Goal: Task Accomplishment & Management: Complete application form

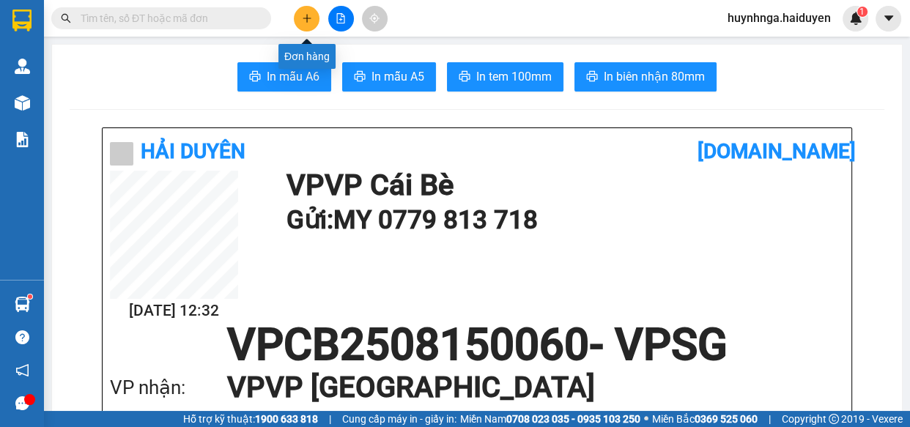
click at [310, 26] on button at bounding box center [307, 19] width 26 height 26
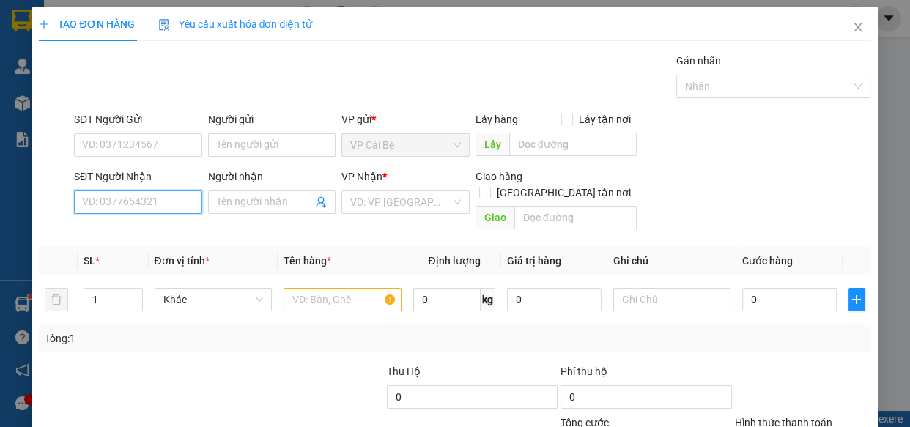
click at [154, 196] on input "SĐT Người Nhận" at bounding box center [138, 202] width 128 height 23
click at [158, 208] on input "SĐT Người Nhận" at bounding box center [138, 202] width 128 height 23
click at [147, 136] on input "SĐT Người Gửi" at bounding box center [138, 144] width 128 height 23
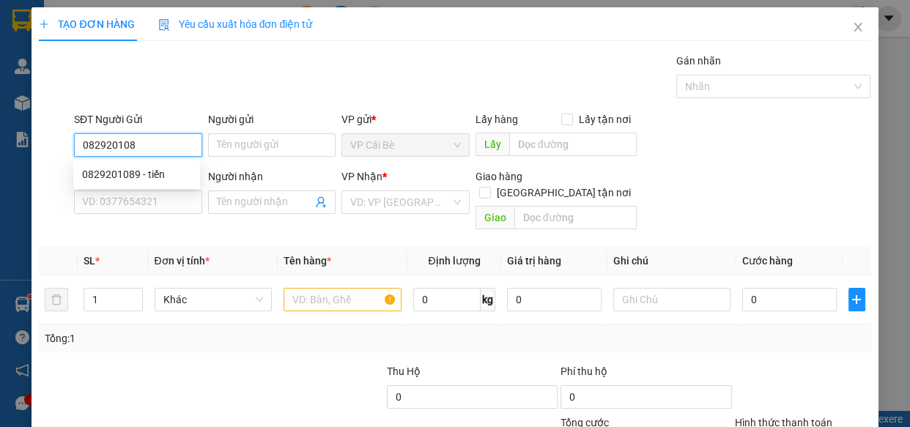
type input "0829201089"
click at [163, 171] on div "0829201089 - tiến" at bounding box center [136, 174] width 109 height 16
type input "tiến"
type input "0909898108"
type input "nghĩa"
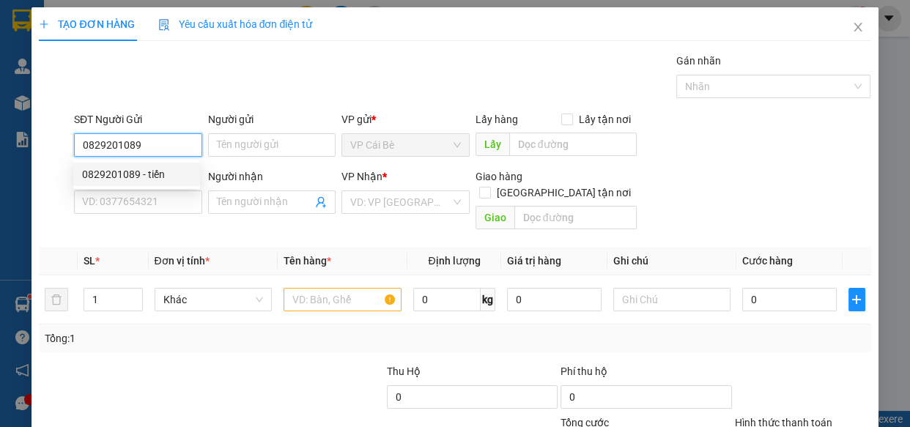
type input "124 ung văn khiêm .bình thạnh"
type input "20.000"
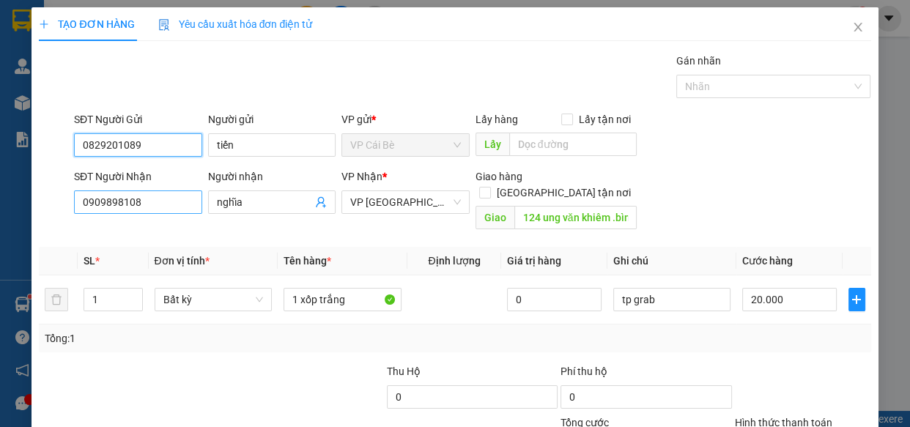
type input "0829201089"
click at [172, 202] on input "0909898108" at bounding box center [138, 202] width 128 height 23
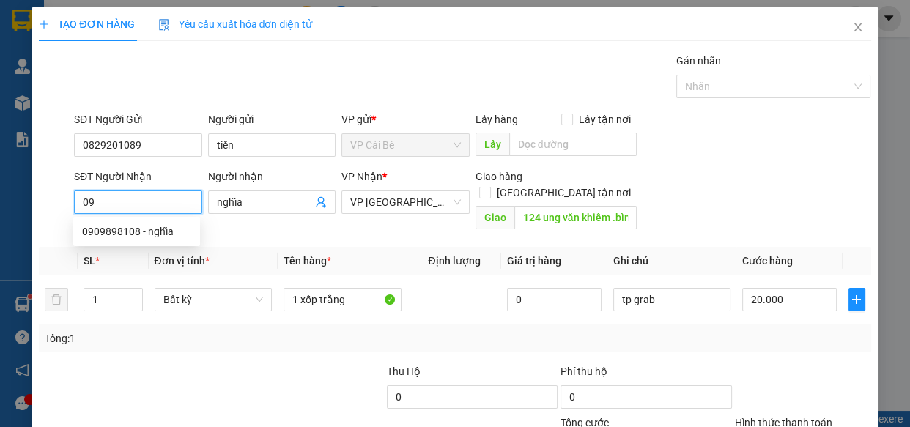
type input "0"
type input "0971942922"
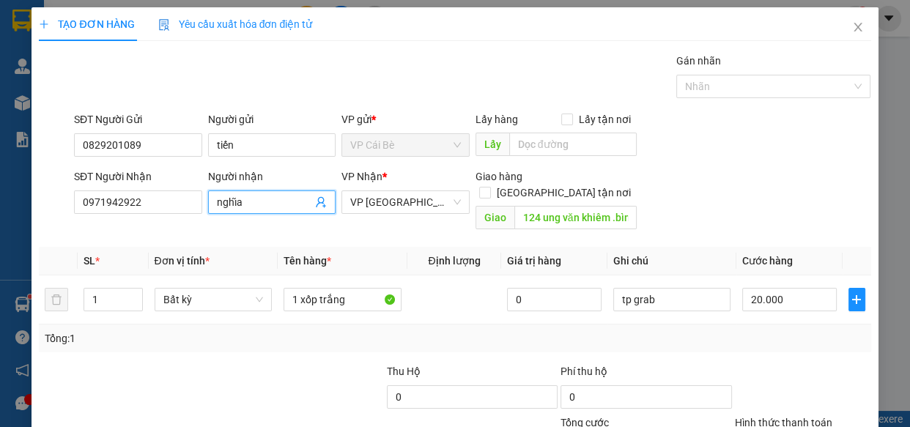
click at [279, 200] on input "nghĩa" at bounding box center [265, 202] width 96 height 16
type input "n"
type input "vinh"
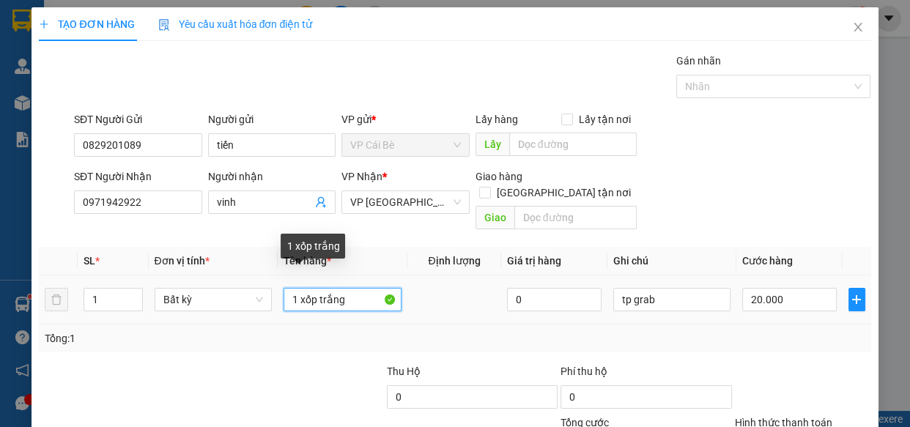
drag, startPoint x: 295, startPoint y: 282, endPoint x: 314, endPoint y: 282, distance: 19.1
click at [314, 288] on input "1 xốp trắng" at bounding box center [343, 299] width 118 height 23
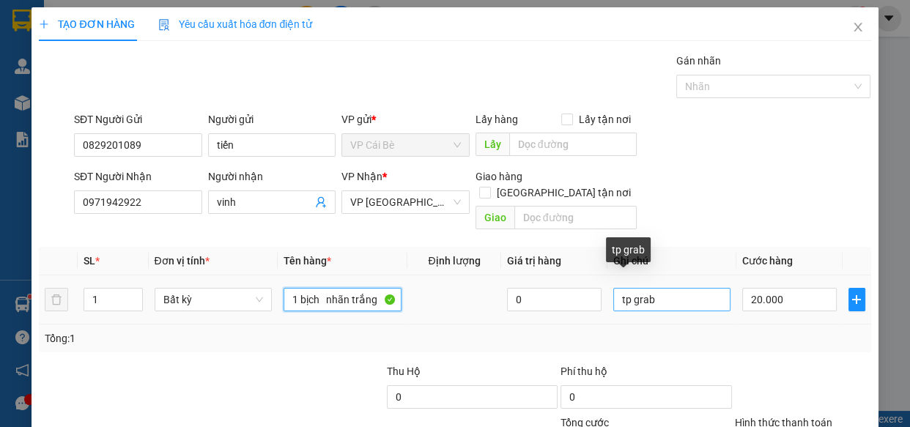
type input "1 bịch nhãn trắng"
click at [652, 288] on input "tp grab" at bounding box center [672, 299] width 118 height 23
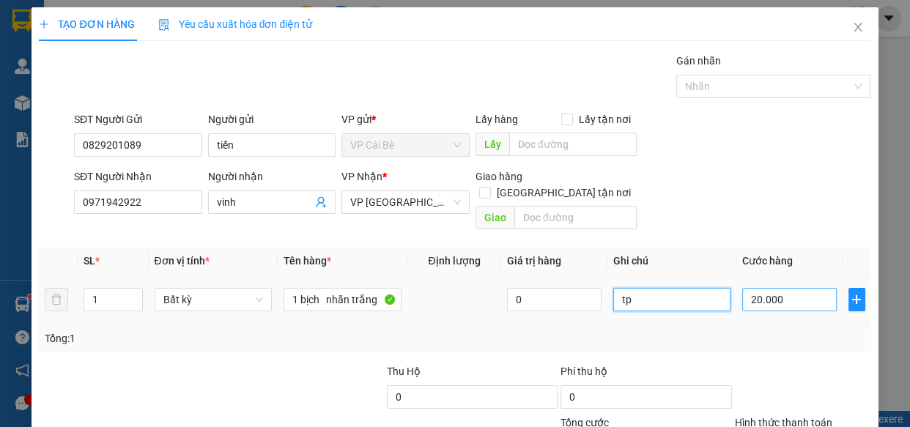
type input "tp"
click at [775, 288] on input "20.000" at bounding box center [789, 299] width 95 height 23
type input "0"
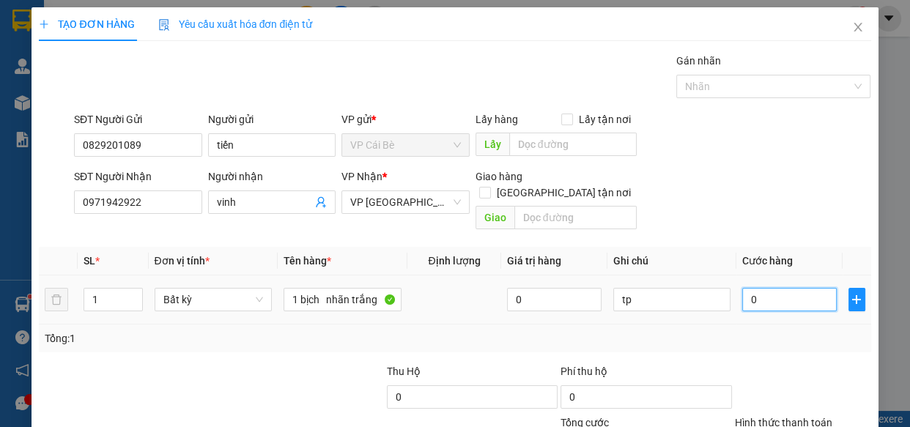
type input "2"
type input "02"
type input "20"
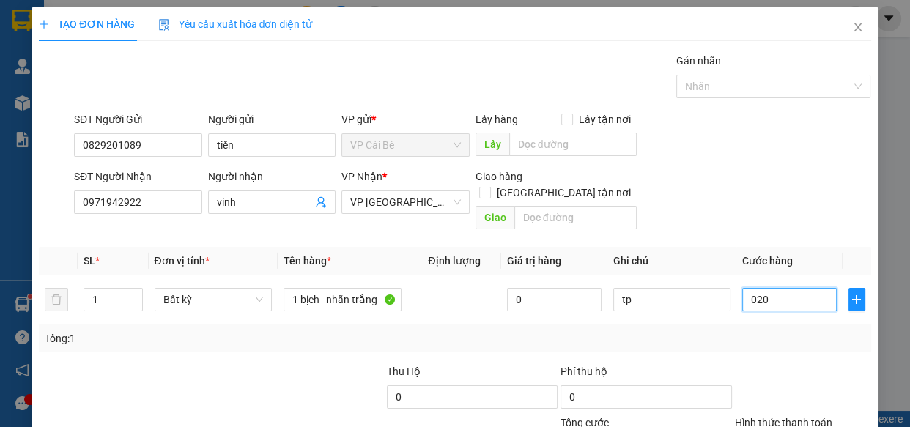
type input "020"
type input "20.000"
click at [761, 336] on div "Transit Pickup Surcharge Ids Transit Deliver Surcharge Ids Transit Deliver Surc…" at bounding box center [455, 291] width 832 height 477
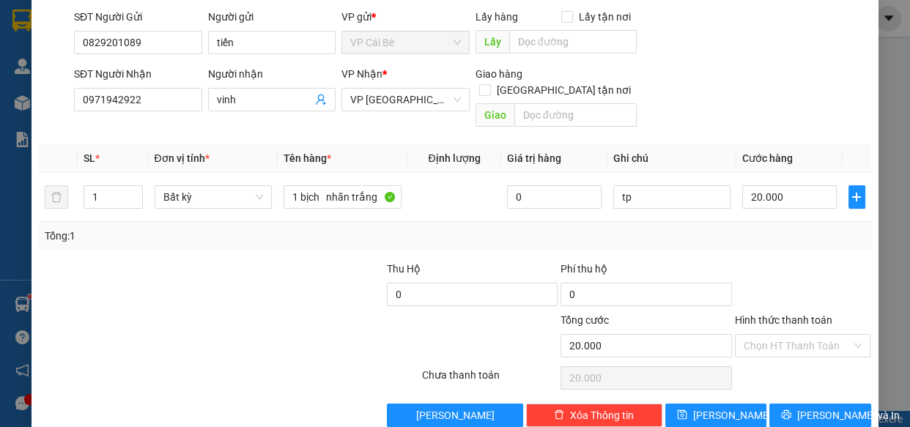
scroll to position [114, 0]
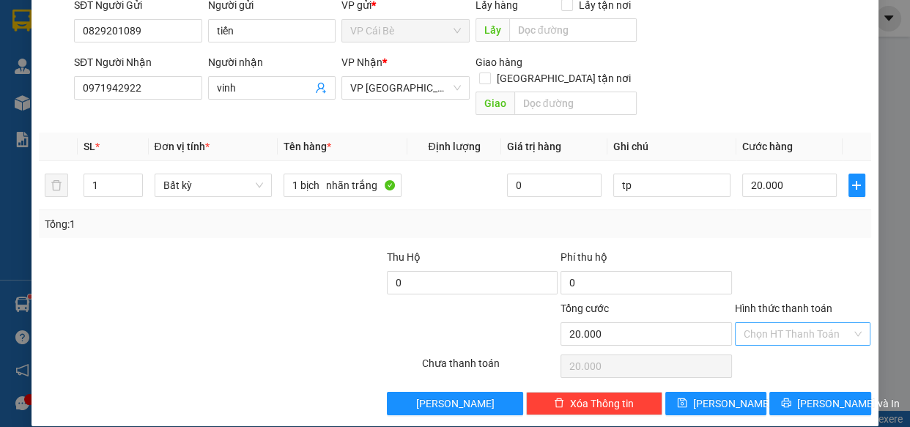
click at [776, 323] on input "Hình thức thanh toán" at bounding box center [798, 334] width 108 height 22
click at [780, 344] on div "Tại văn phòng" at bounding box center [793, 346] width 117 height 16
type input "0"
click at [799, 396] on span "[PERSON_NAME] và In" at bounding box center [848, 404] width 103 height 16
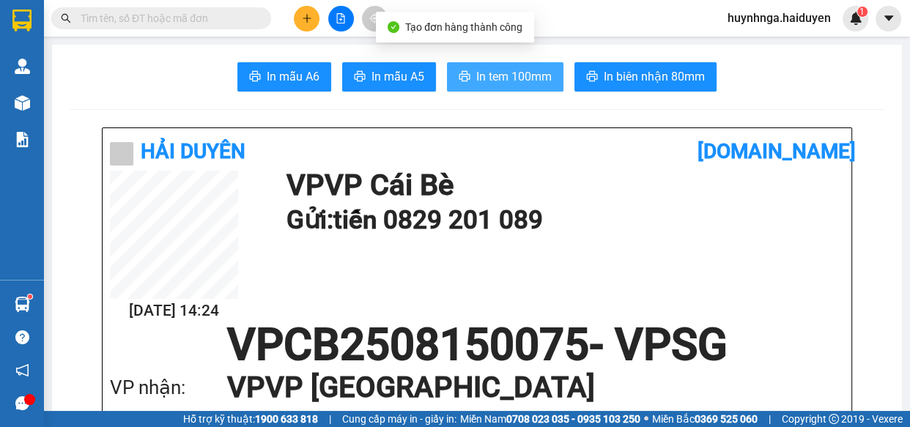
click at [499, 80] on span "In tem 100mm" at bounding box center [513, 76] width 75 height 18
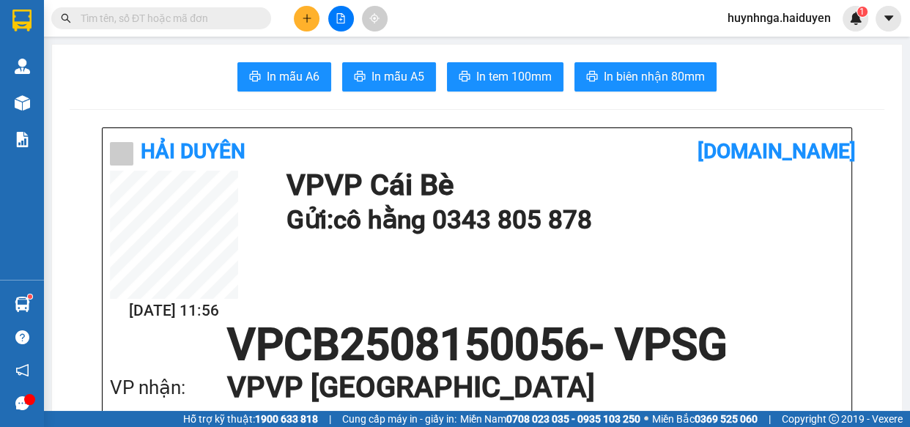
click at [302, 21] on icon "plus" at bounding box center [307, 18] width 10 height 10
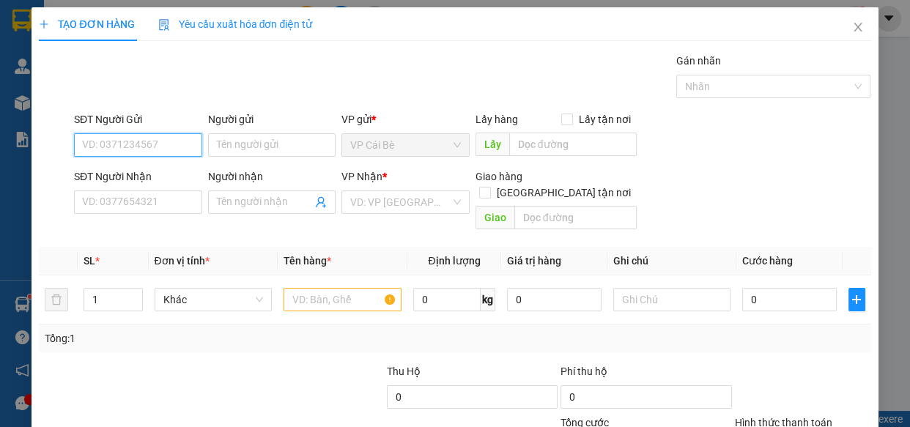
click at [127, 141] on input "SĐT Người Gửi" at bounding box center [138, 144] width 128 height 23
click at [143, 169] on div "0347066339 - cô tuyền" at bounding box center [136, 174] width 109 height 16
type input "0347066339"
type input "cô tuyền"
type input "0377240002"
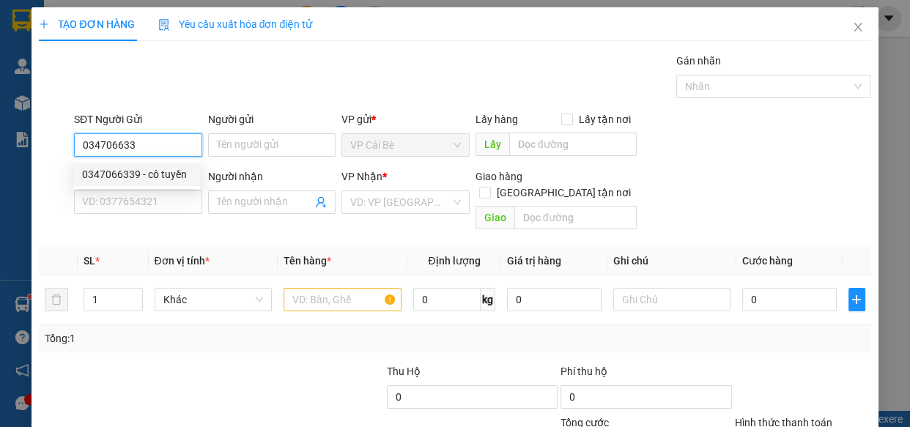
type input "tường vi"
type input "khách nhận vòng xoay ct thân cửu nghĩa"
type input "20.000"
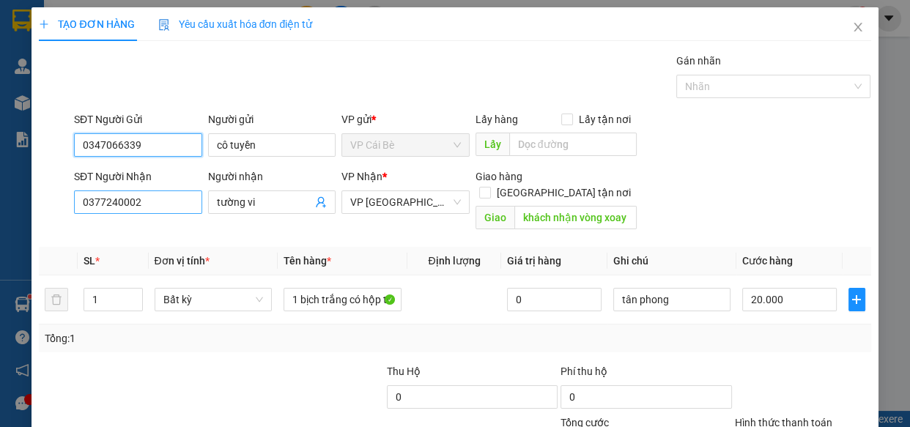
type input "0347066339"
click at [168, 205] on input "0377240002" at bounding box center [138, 202] width 128 height 23
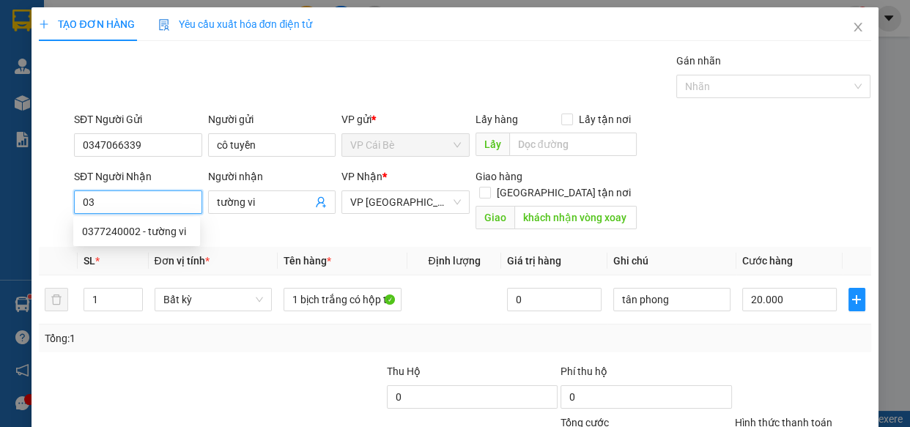
type input "0"
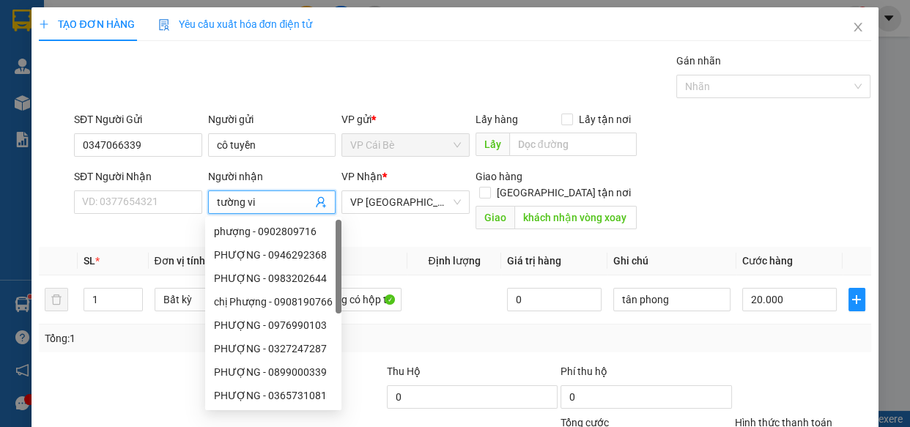
drag, startPoint x: 260, startPoint y: 208, endPoint x: 195, endPoint y: 219, distance: 66.1
click at [195, 219] on div "SĐT Người Nhận VD: 0377654321 Người nhận tường vi VP Nhận * VP Sài Gòn Giao hàn…" at bounding box center [472, 202] width 803 height 67
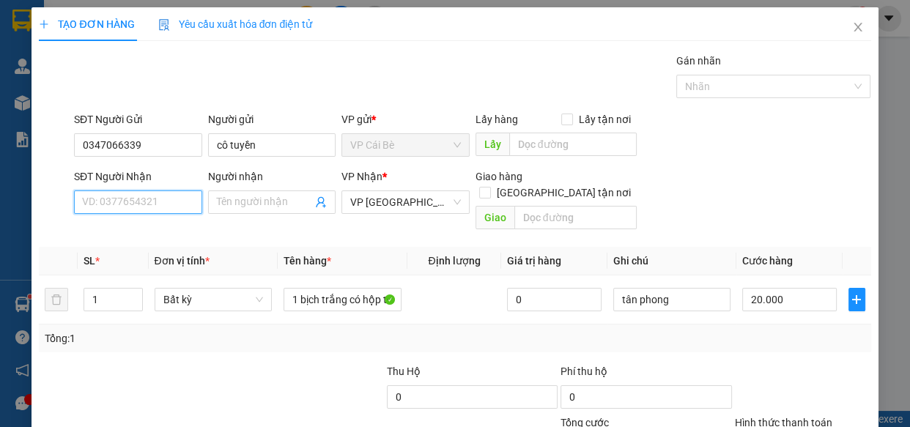
click at [119, 197] on input "SĐT Người Nhận" at bounding box center [138, 202] width 128 height 23
type input "0706590082"
click at [218, 207] on input "Người nhận" at bounding box center [265, 202] width 96 height 16
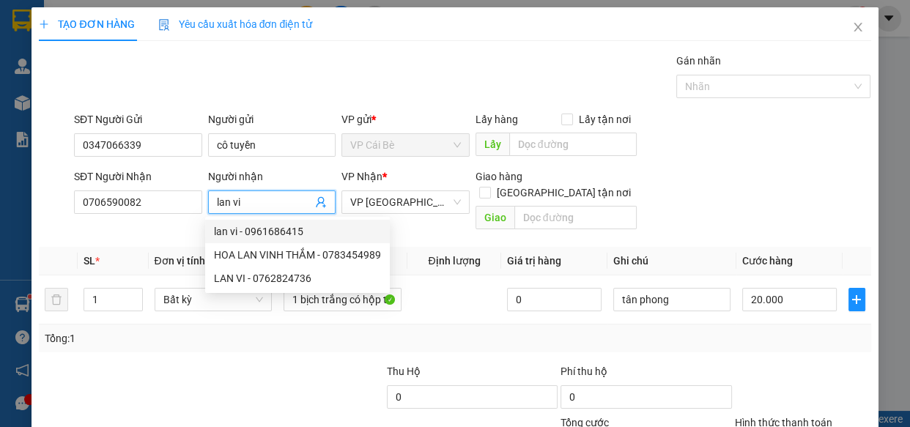
type input "lan vi"
click at [164, 367] on div at bounding box center [124, 389] width 174 height 51
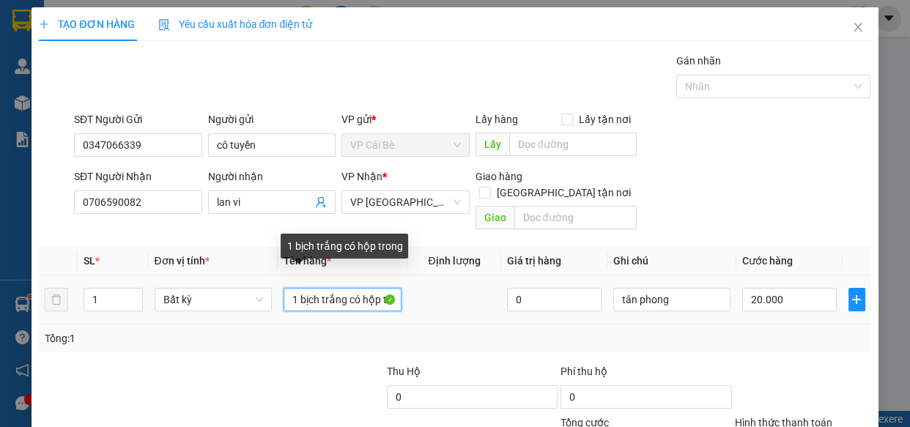
scroll to position [0, 18]
drag, startPoint x: 297, startPoint y: 285, endPoint x: 432, endPoint y: 284, distance: 134.9
click at [432, 284] on tr "1 Bất kỳ 1 bịch trắng có hộp trong 0 tân phong 20.000" at bounding box center [455, 300] width 832 height 49
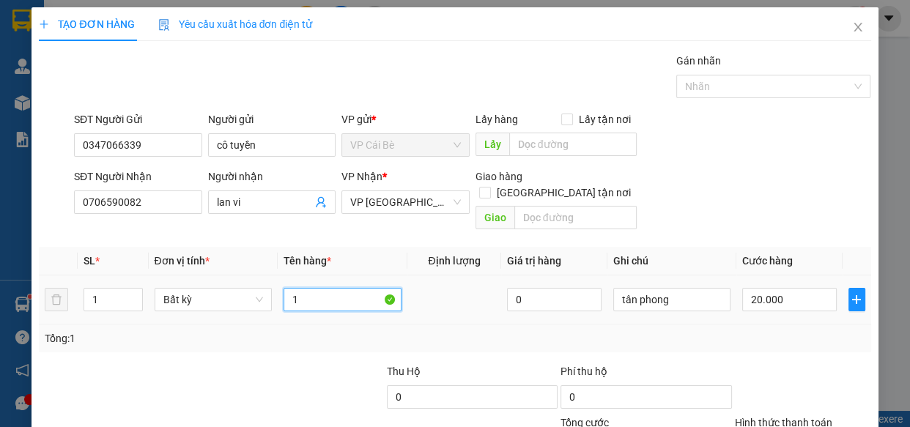
scroll to position [0, 0]
type input "1 xốp vàng"
click at [788, 288] on input "20.000" at bounding box center [789, 299] width 95 height 23
type input "0"
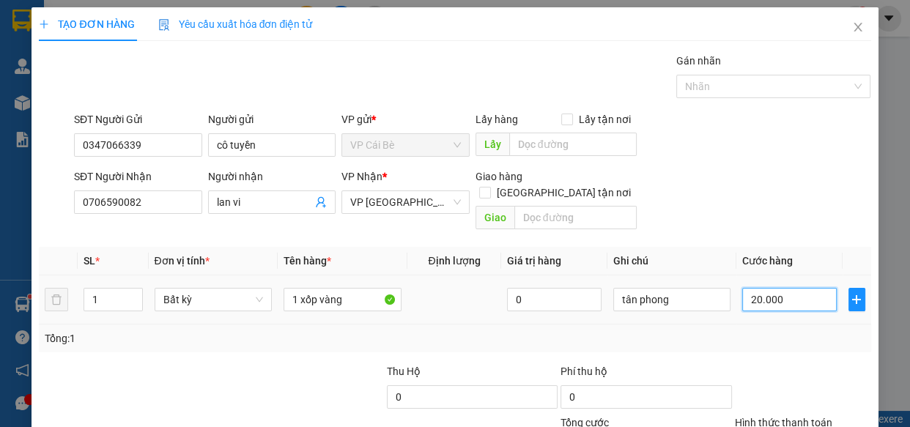
type input "0"
type input "2"
type input "02"
type input "20"
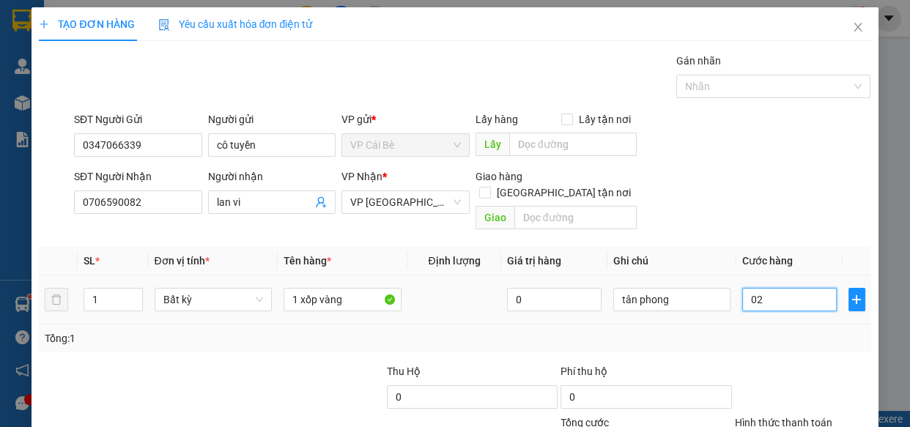
type input "20"
type input "020"
type input "20.000"
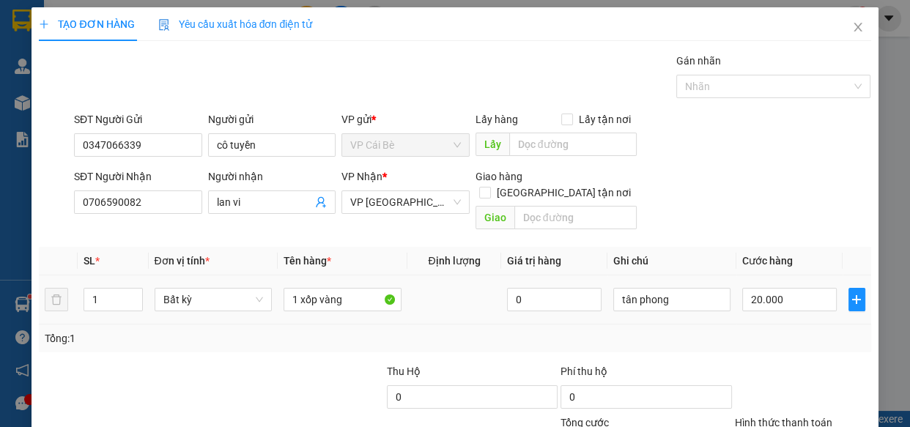
click at [782, 325] on div "Tổng: 1" at bounding box center [455, 339] width 832 height 28
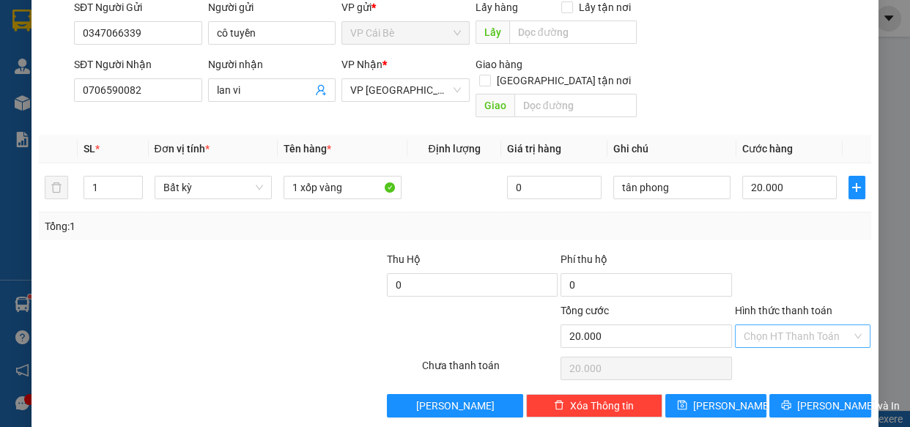
scroll to position [114, 0]
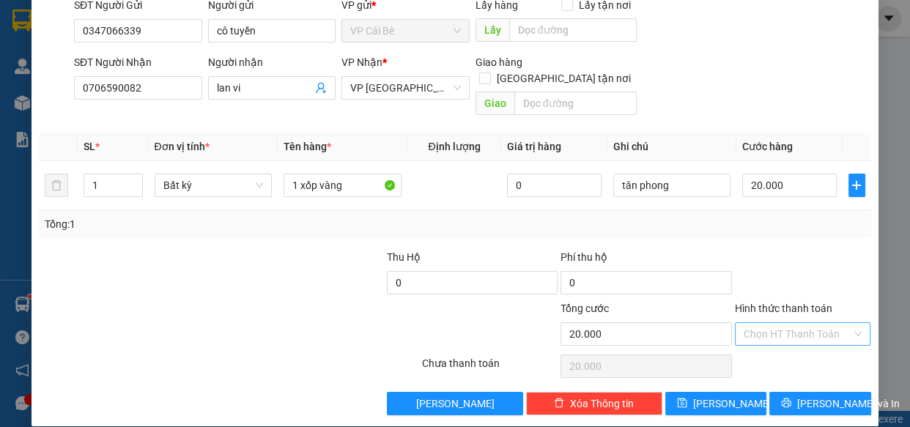
click at [786, 323] on input "Hình thức thanh toán" at bounding box center [798, 334] width 108 height 22
click at [794, 344] on div "Tại văn phòng" at bounding box center [793, 346] width 117 height 16
type input "0"
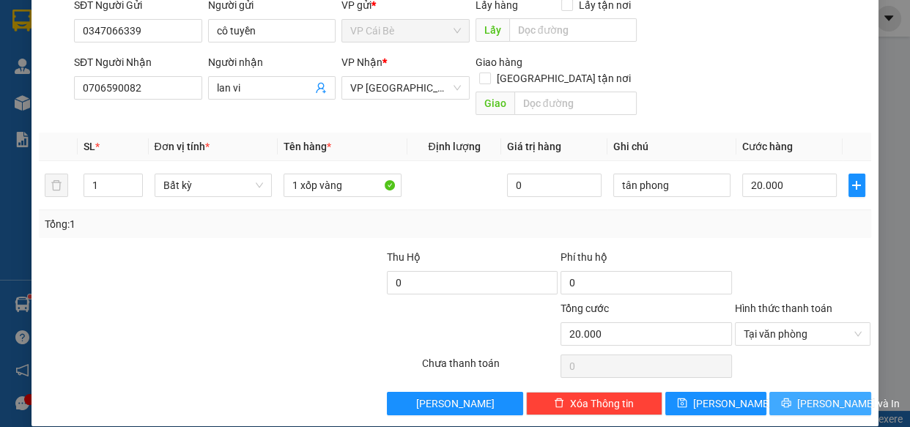
click at [804, 396] on span "[PERSON_NAME] và In" at bounding box center [848, 404] width 103 height 16
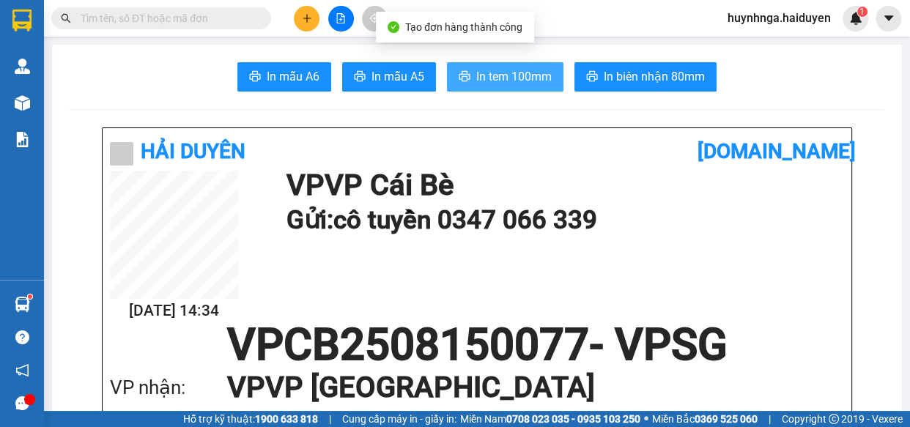
click at [511, 80] on span "In tem 100mm" at bounding box center [513, 76] width 75 height 18
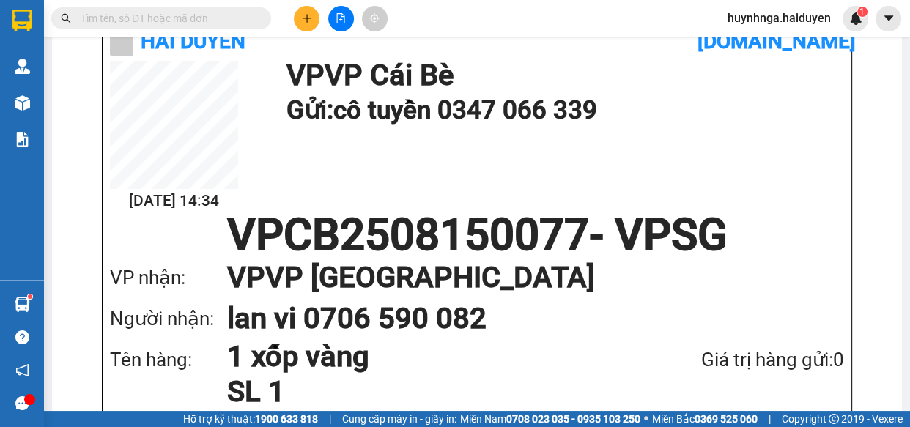
scroll to position [133, 0]
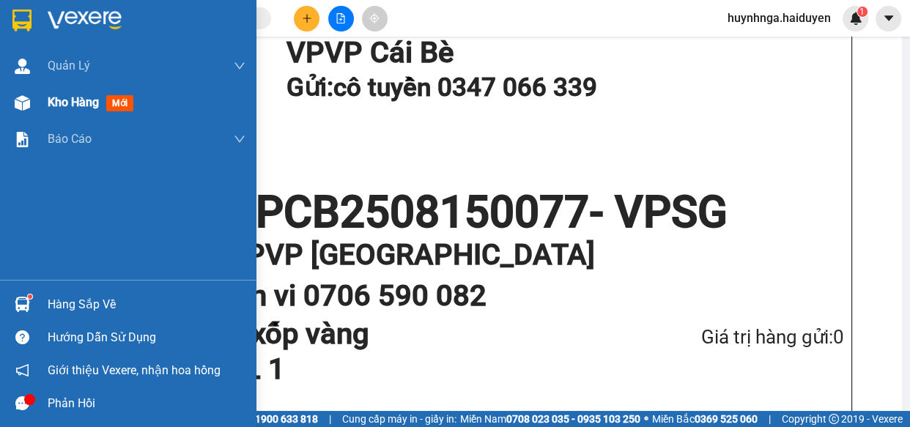
click at [73, 109] on span "Kho hàng" at bounding box center [73, 102] width 51 height 14
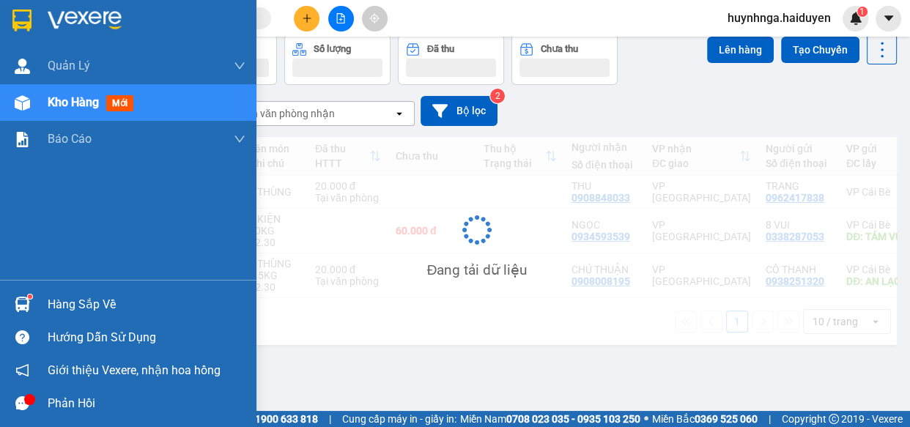
scroll to position [67, 0]
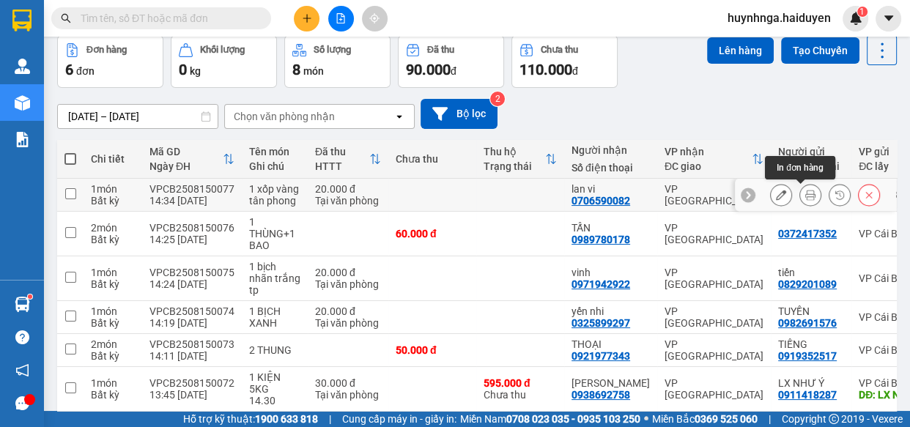
click at [776, 192] on icon at bounding box center [781, 195] width 10 height 10
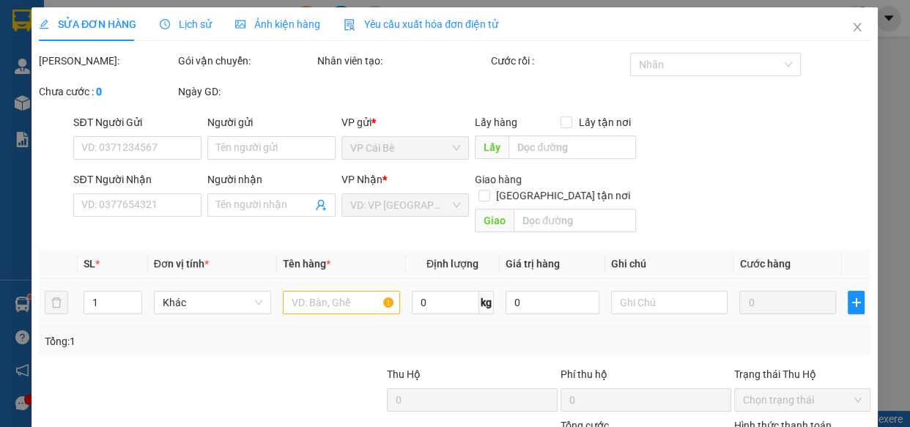
type input "0347066339"
type input "cô tuyền"
type input "0706590082"
type input "lan vi"
type input "20.000"
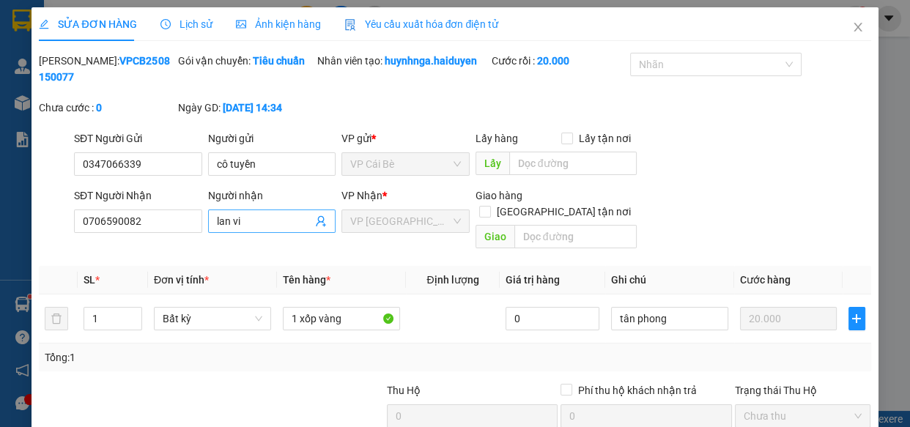
click at [287, 219] on input "lan vi" at bounding box center [265, 221] width 96 height 16
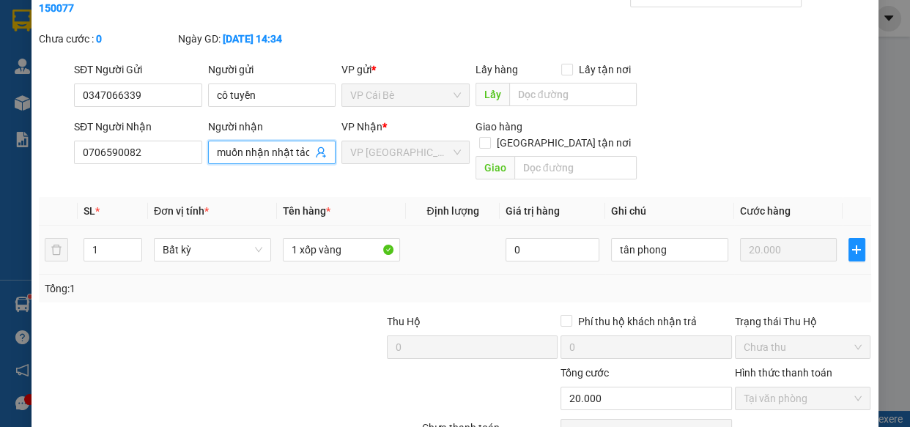
scroll to position [133, 0]
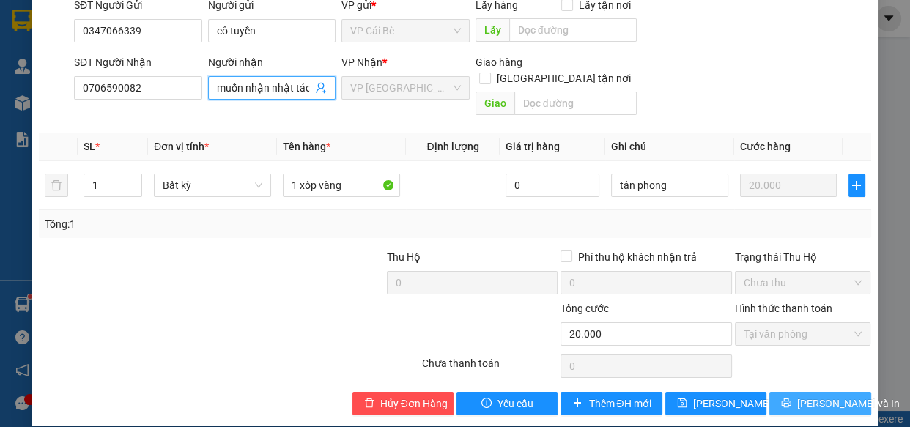
type input "lan vi .khách muốn nhận nhật tảo"
click at [781, 392] on button "[PERSON_NAME] và In" at bounding box center [820, 403] width 101 height 23
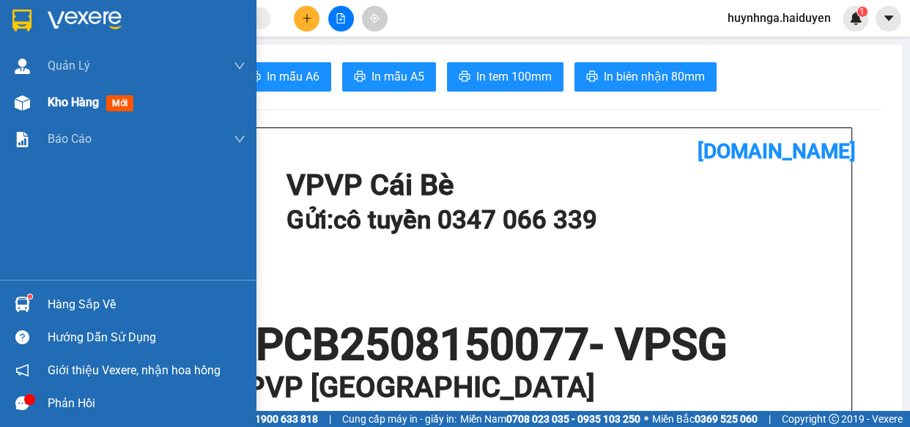
click at [69, 100] on span "Kho hàng" at bounding box center [73, 102] width 51 height 14
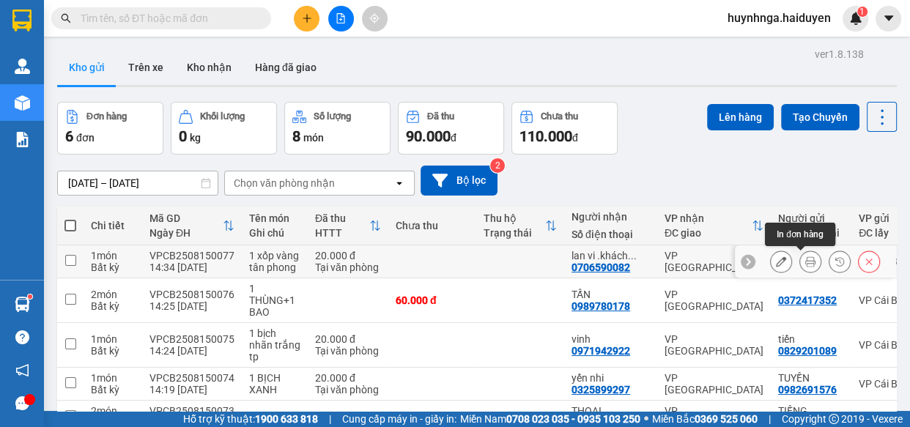
click at [776, 260] on icon at bounding box center [781, 262] width 10 height 10
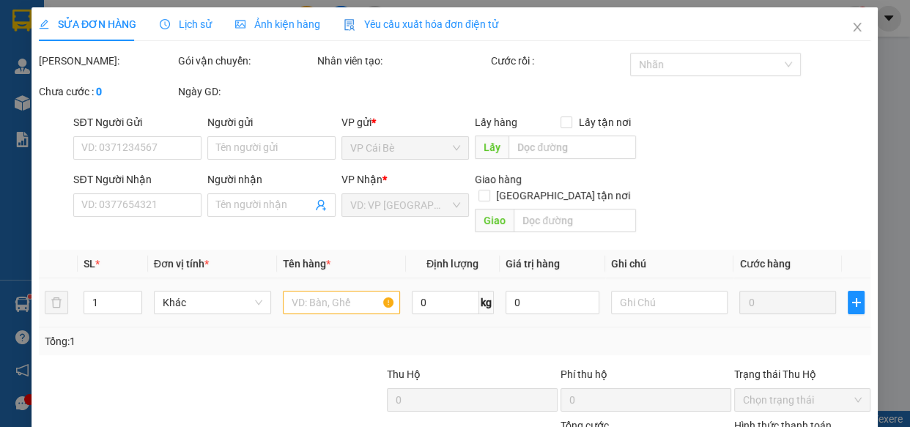
type input "0347066339"
type input "cô tuyền"
type input "0706590082"
type input "lan vi .khách muốn nhận nhật tảo"
type input "20.000"
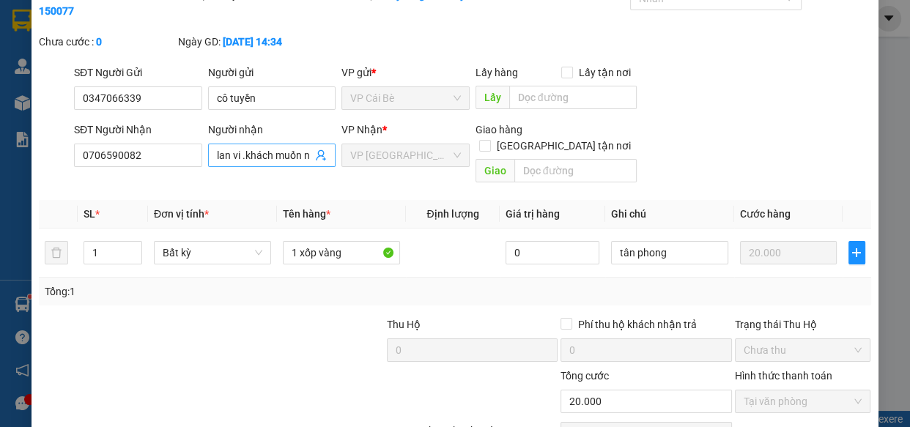
scroll to position [0, 59]
drag, startPoint x: 241, startPoint y: 150, endPoint x: 336, endPoint y: 150, distance: 95.3
click at [336, 150] on div "SĐT Người Nhận 0706590082 Người nhận lan vi .khách muốn nhận nhật tảo lan vi .k…" at bounding box center [472, 155] width 803 height 67
type input "lan vi"
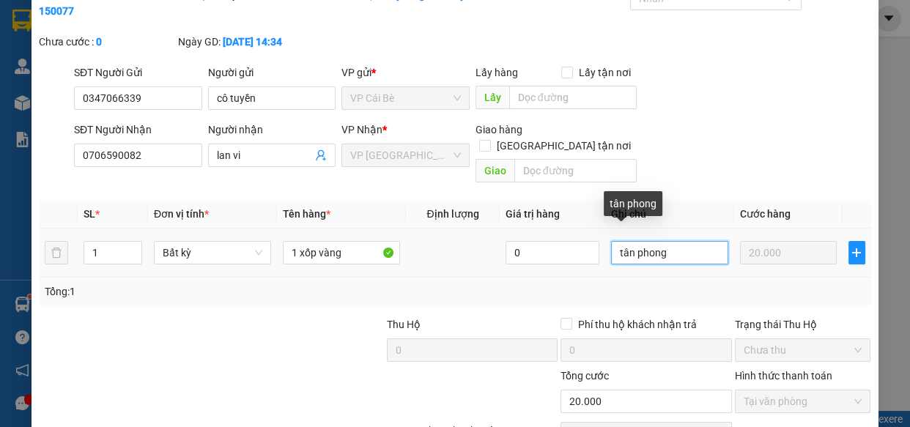
click at [675, 243] on input "tân phong" at bounding box center [669, 252] width 117 height 23
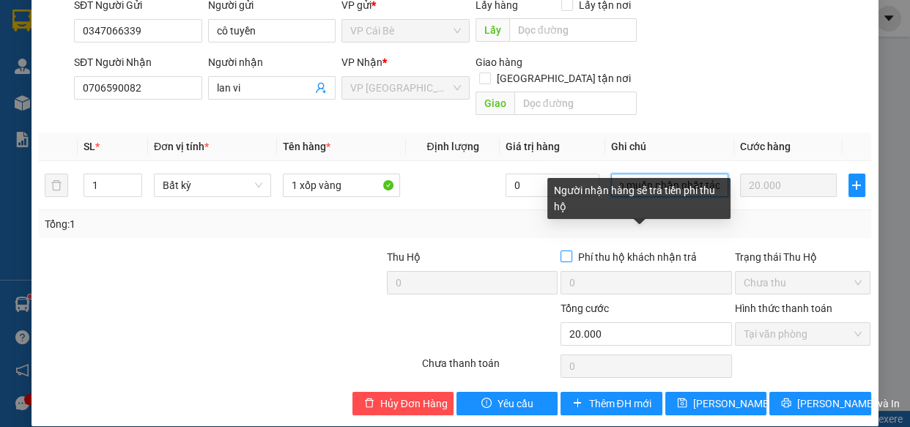
scroll to position [0, 75]
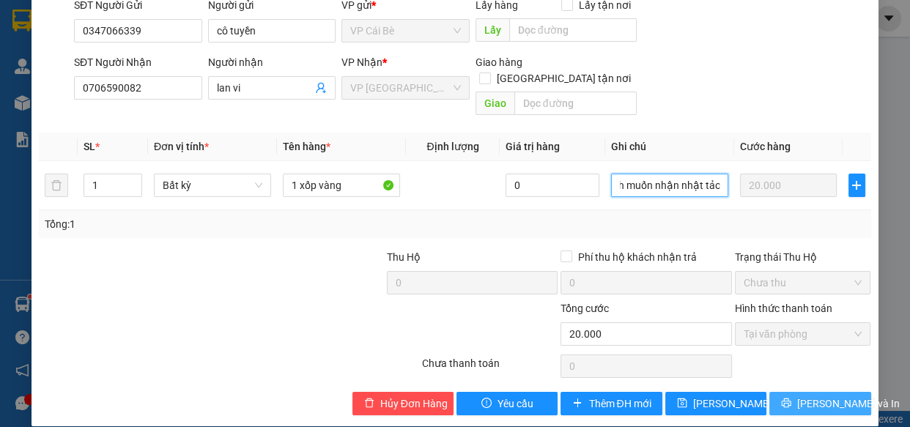
type input "tân phong. khách muốn nhận nhật tảo"
click at [799, 396] on span "[PERSON_NAME] và In" at bounding box center [848, 404] width 103 height 16
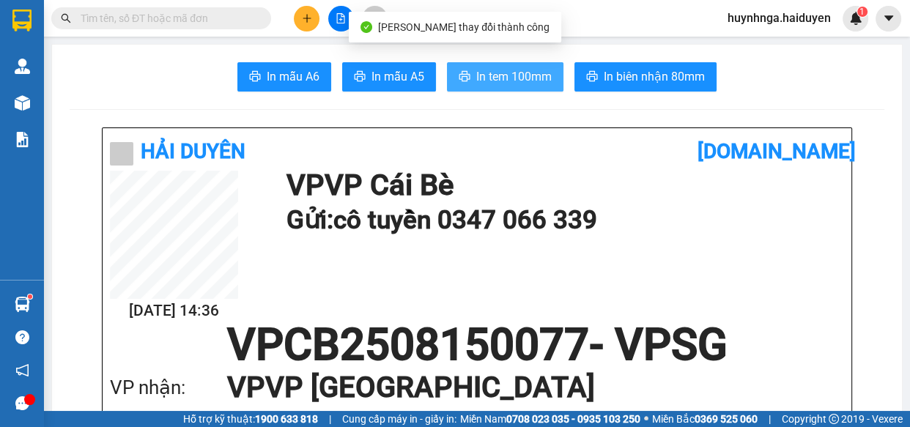
click at [528, 78] on span "In tem 100mm" at bounding box center [513, 76] width 75 height 18
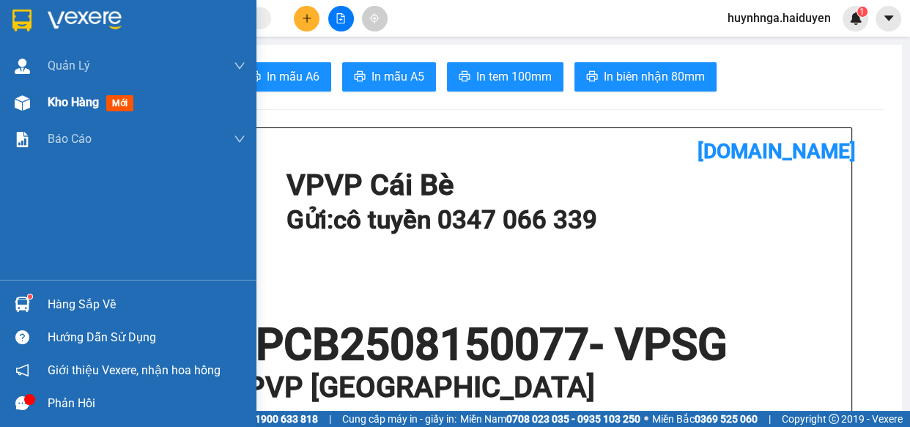
click at [65, 105] on span "Kho hàng" at bounding box center [73, 102] width 51 height 14
